Goal: Information Seeking & Learning: Find specific fact

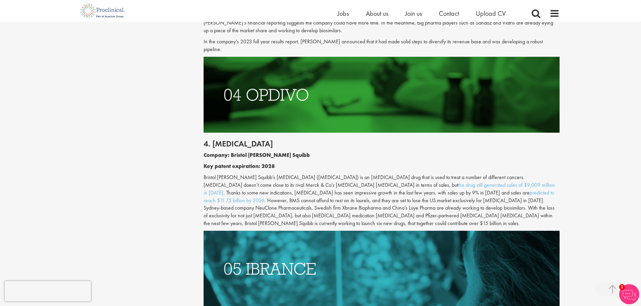
scroll to position [1177, 0]
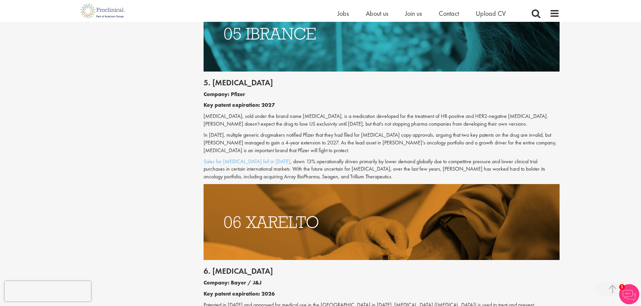
click at [544, 138] on p "In [DATE], multiple generic drugmakers notified Pfizer that they had filed for …" at bounding box center [382, 143] width 356 height 23
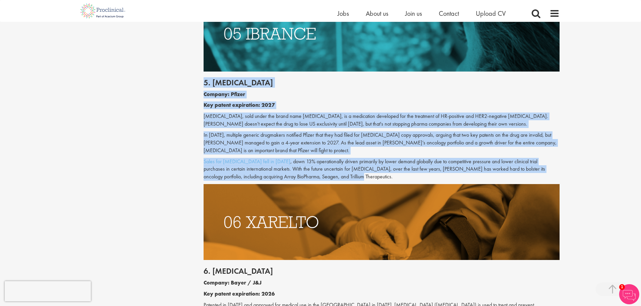
drag, startPoint x: 201, startPoint y: 67, endPoint x: 396, endPoint y: 160, distance: 215.3
click at [396, 160] on div "Top 10 drugs with patents due to expire in the next five years our consultant m…" at bounding box center [381, 57] width 366 height 2319
copy div "5. Ibrance Company: Pfizer Key patent expiration: 2027 Palbociclib, sold under …"
click at [304, 113] on p "[MEDICAL_DATA], sold under the brand name [MEDICAL_DATA], is a medication devel…" at bounding box center [382, 120] width 356 height 15
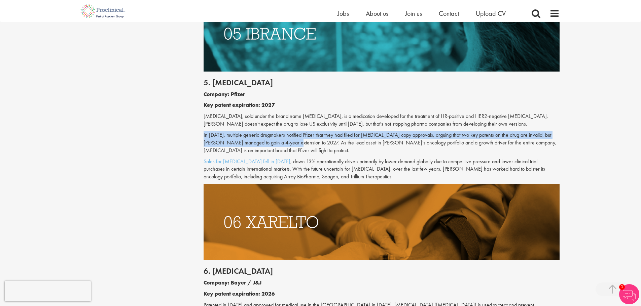
drag, startPoint x: 203, startPoint y: 119, endPoint x: 297, endPoint y: 125, distance: 94.4
click at [297, 125] on div "Top 10 drugs with patents due to expire in the next five years our consultant m…" at bounding box center [381, 57] width 366 height 2319
copy p "In 2019, multiple generic drugmakers notified Pfizer that they had filed for Ib…"
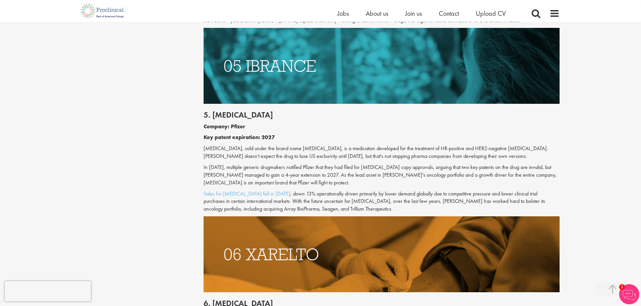
scroll to position [1177, 0]
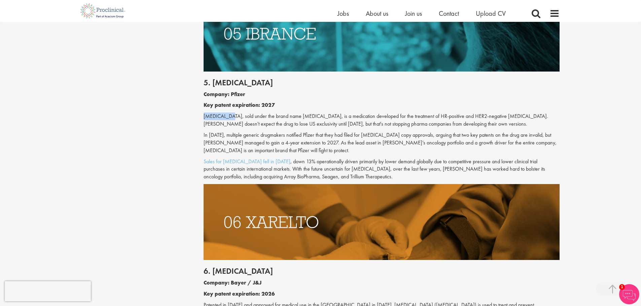
drag, startPoint x: 225, startPoint y: 100, endPoint x: 202, endPoint y: 100, distance: 23.2
click at [202, 100] on div "Top 10 drugs with patents due to expire in the next five years our consultant m…" at bounding box center [381, 57] width 366 height 2319
copy p "[MEDICAL_DATA]"
